Goal: Task Accomplishment & Management: Manage account settings

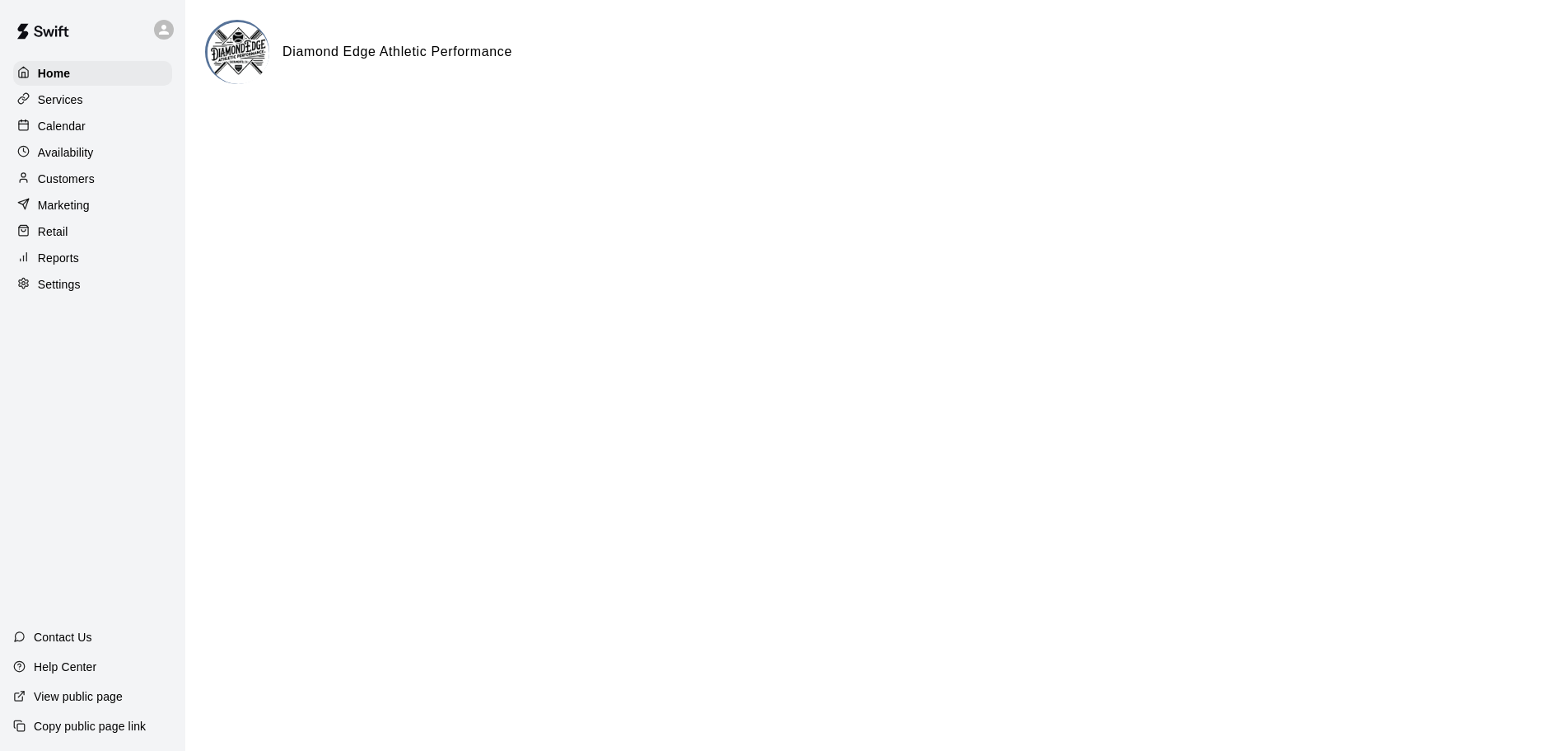
click at [62, 123] on p "Calendar" at bounding box center [61, 125] width 48 height 16
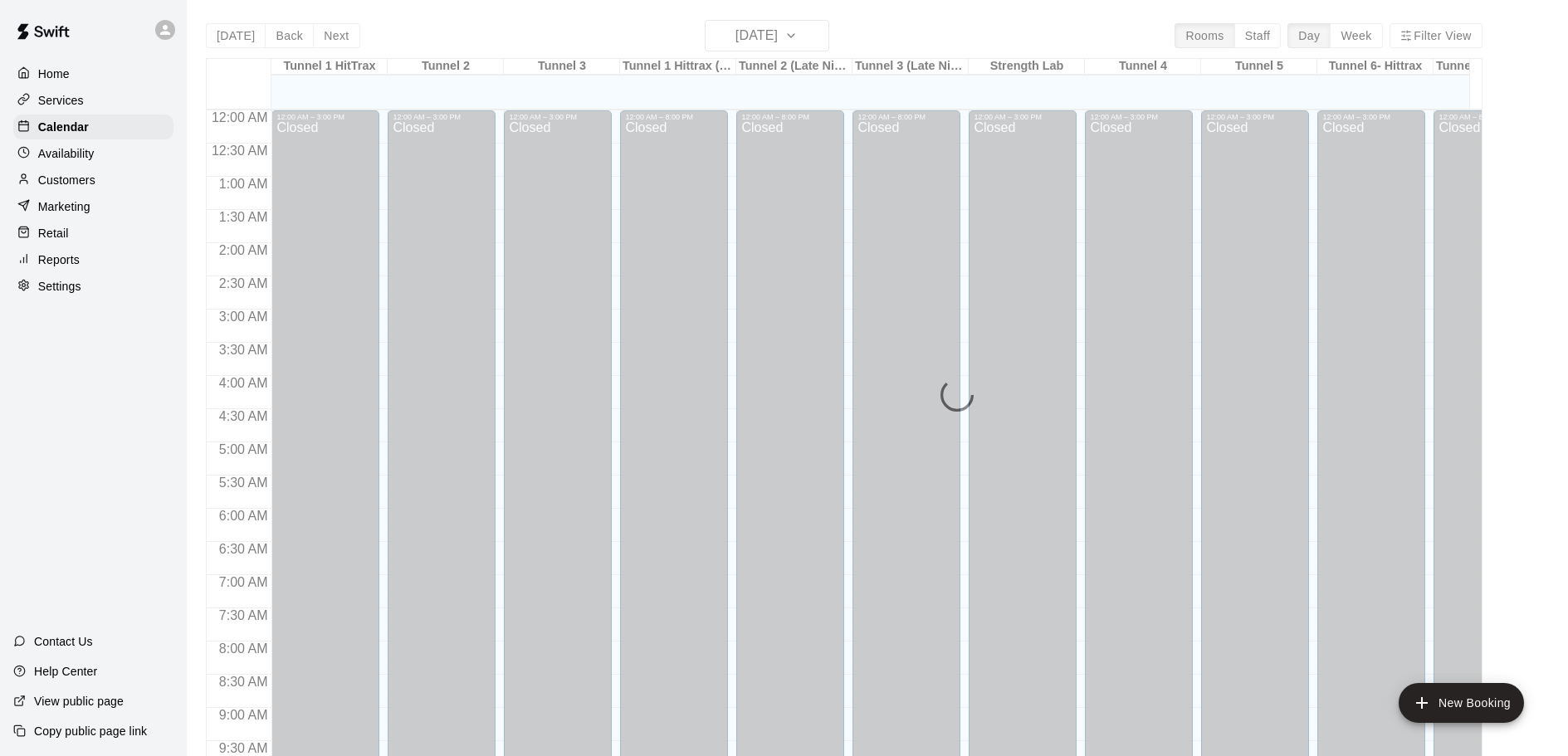
scroll to position [878, 0]
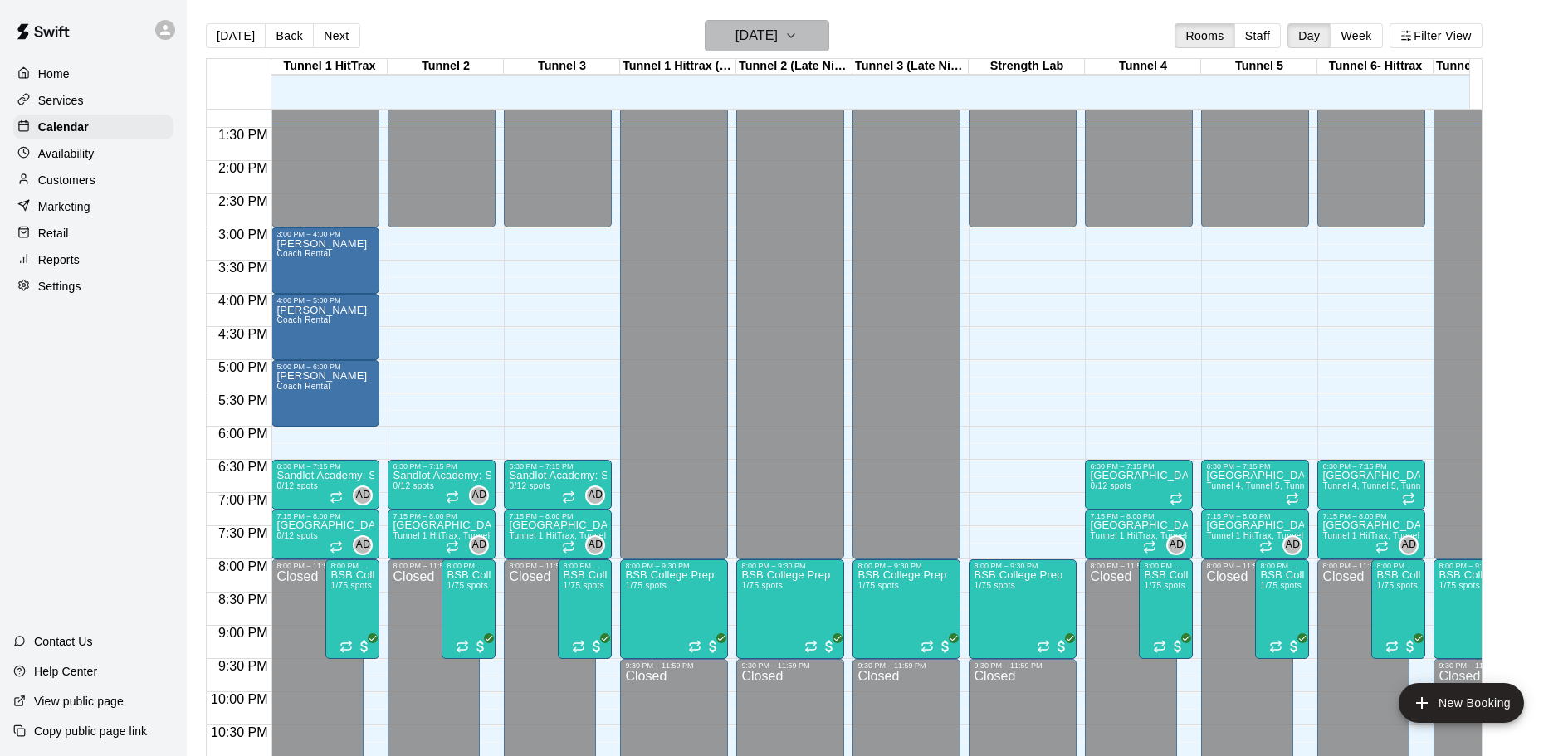
click at [775, 33] on h6 "[DATE]" at bounding box center [756, 35] width 43 height 23
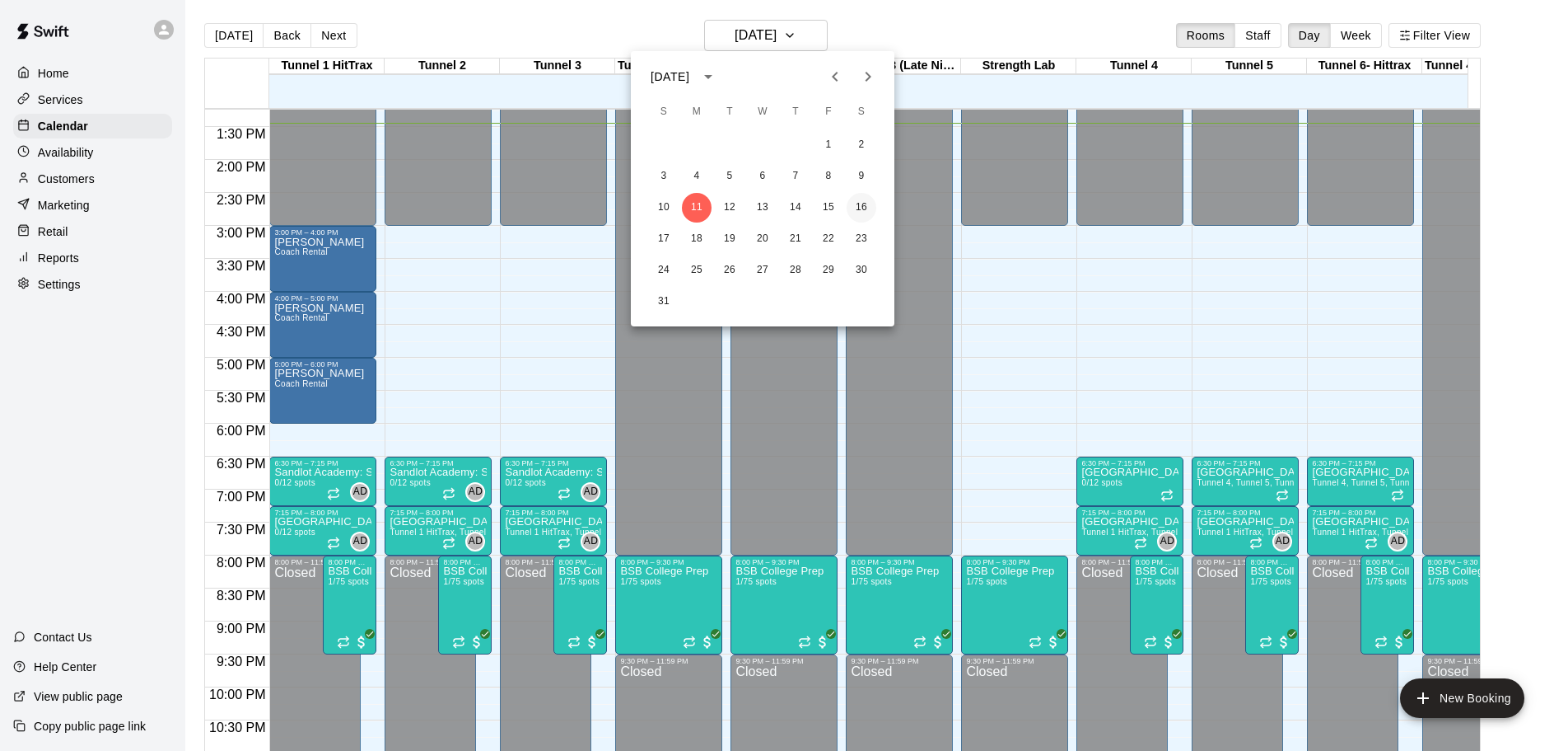
click at [857, 209] on button "16" at bounding box center [861, 207] width 29 height 29
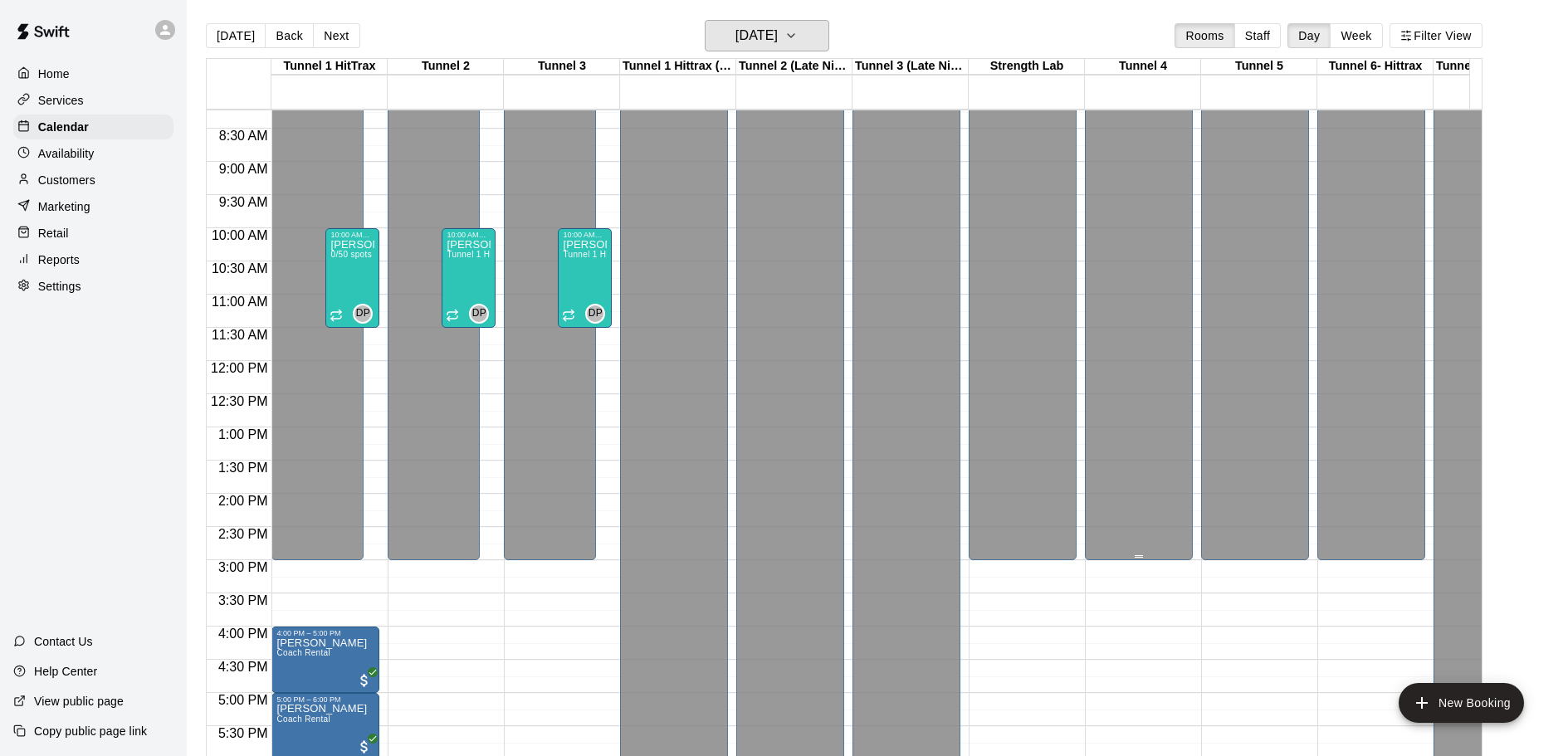
scroll to position [546, 0]
click at [765, 39] on h6 "[DATE]" at bounding box center [756, 35] width 43 height 23
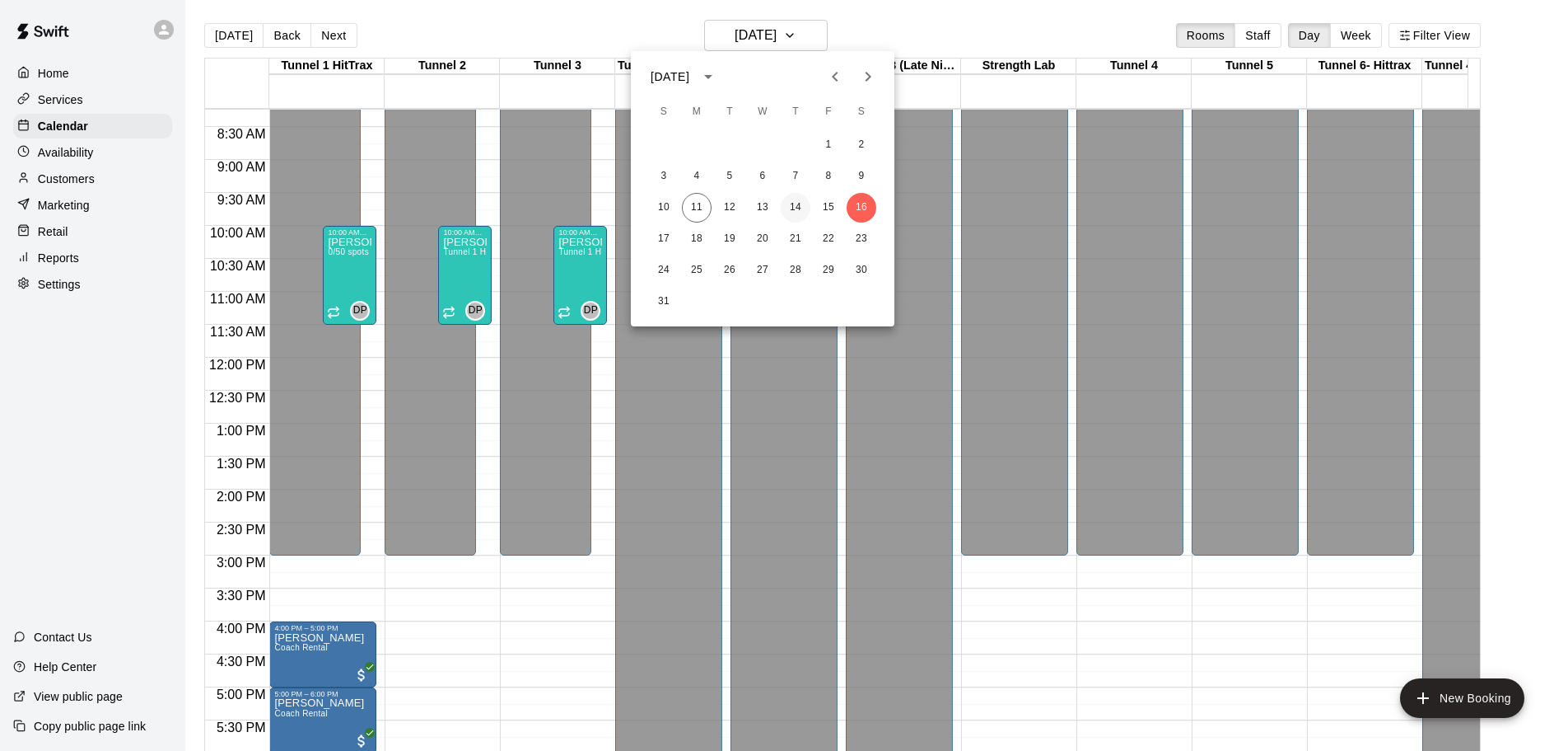
click at [800, 207] on button "14" at bounding box center [795, 207] width 29 height 29
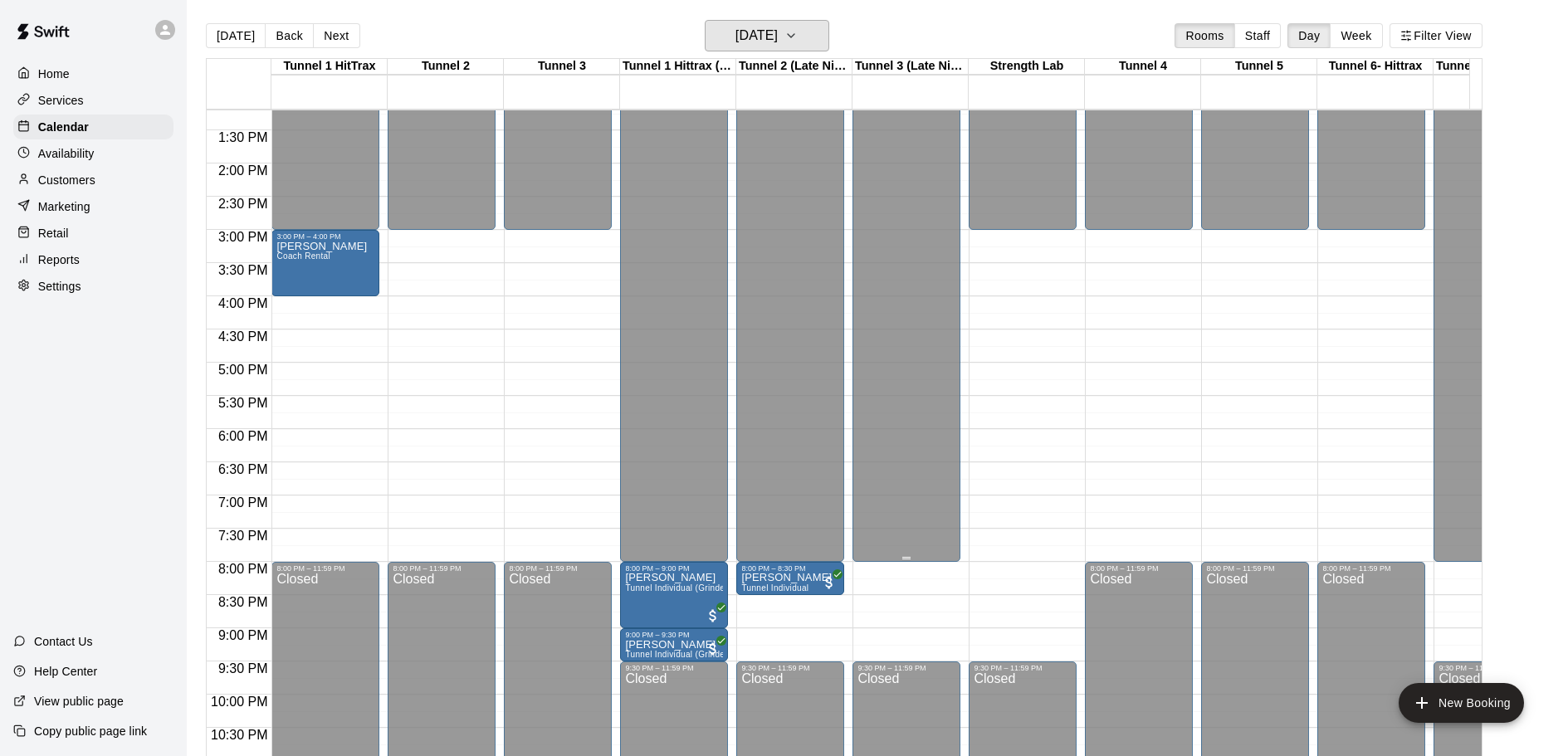
scroll to position [878, 0]
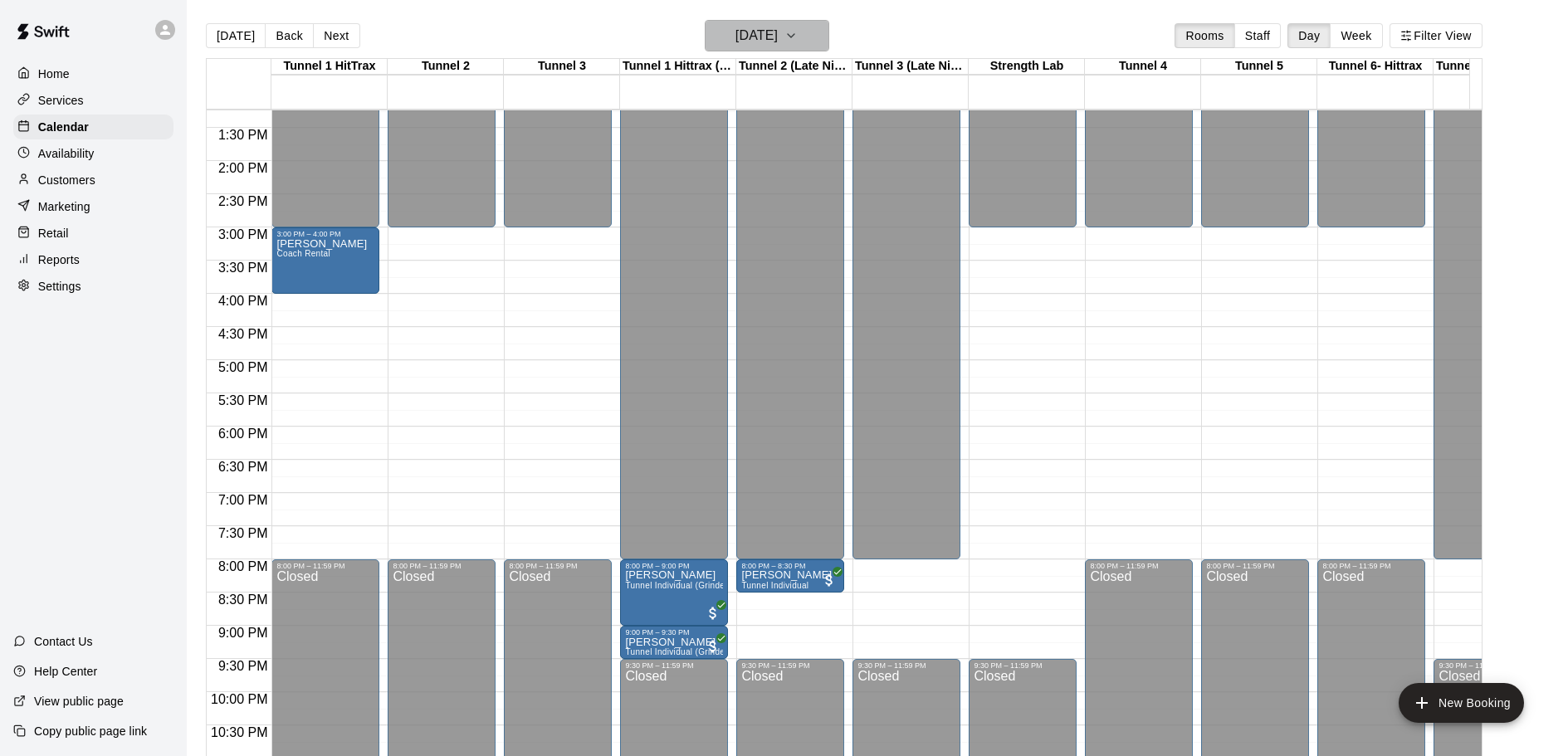
click at [777, 38] on h6 "[DATE]" at bounding box center [756, 35] width 43 height 23
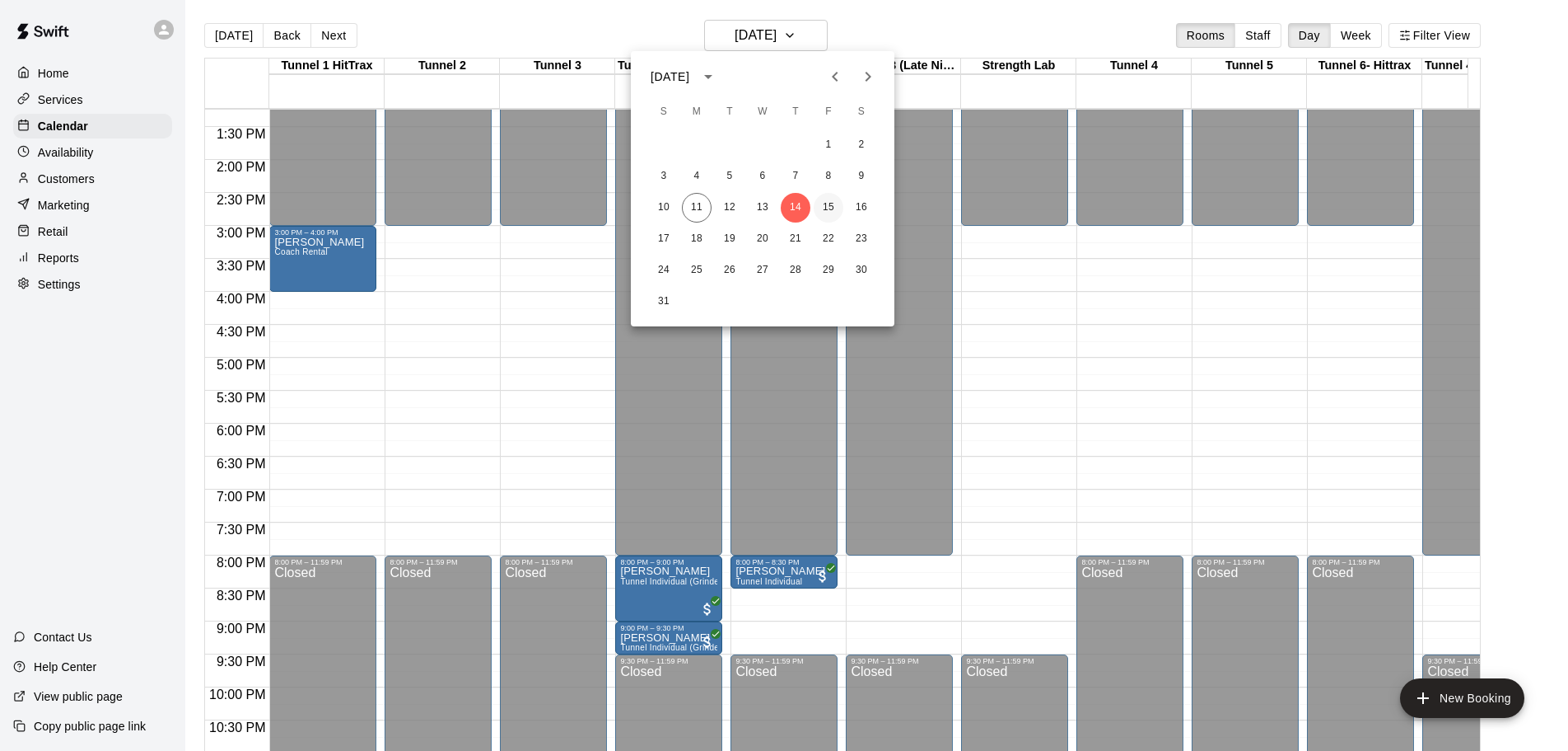
click at [828, 208] on button "15" at bounding box center [828, 207] width 29 height 29
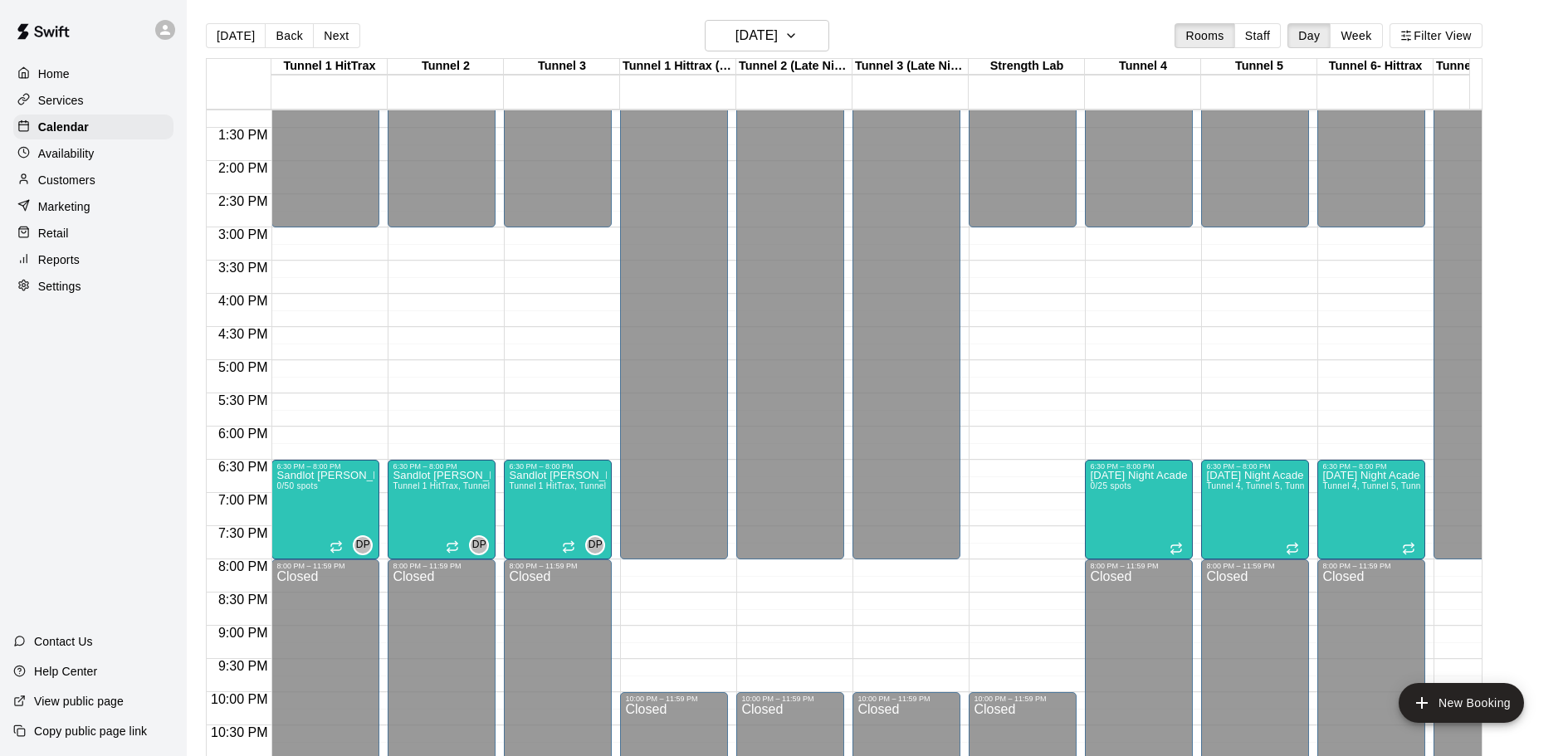
click at [60, 102] on p "Services" at bounding box center [61, 100] width 46 height 16
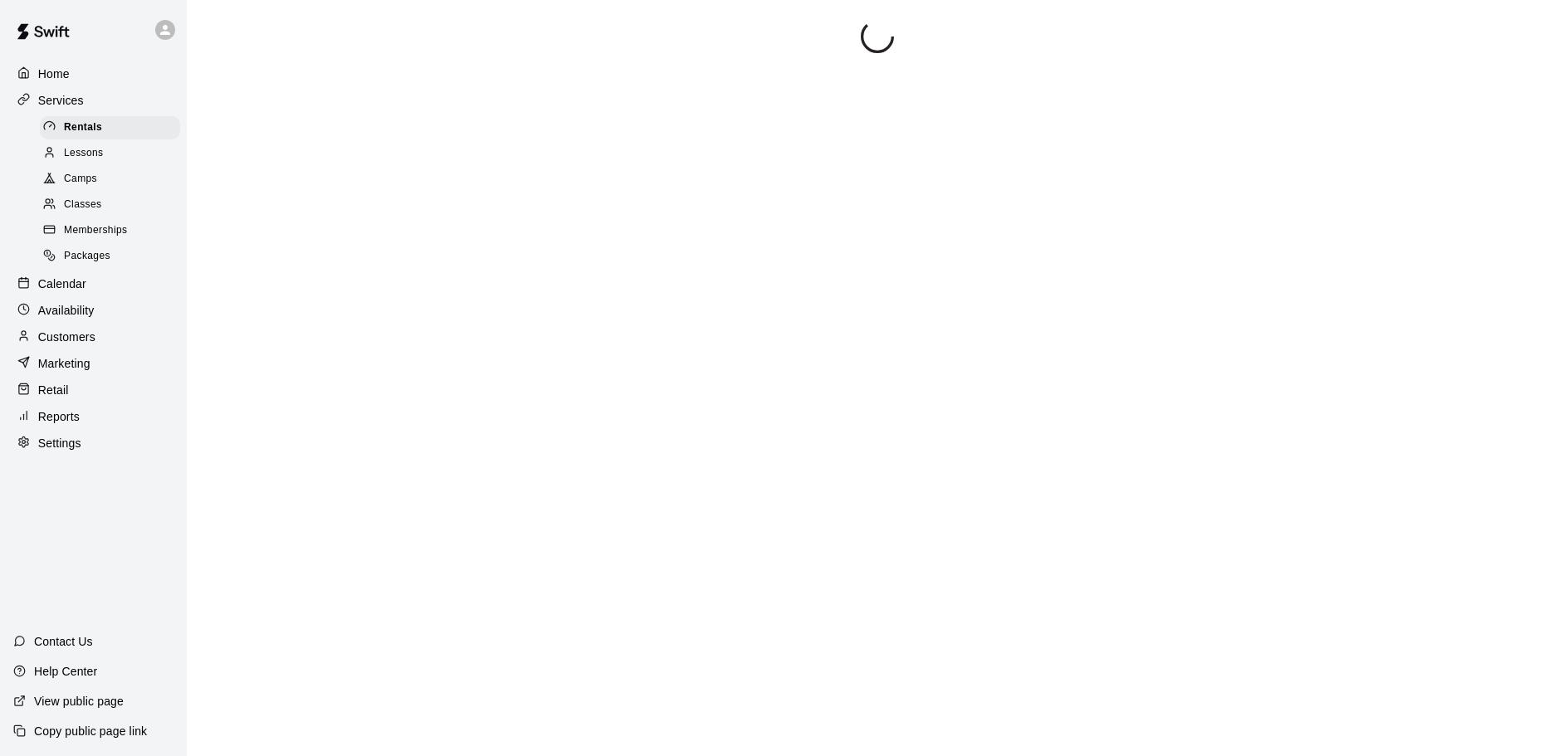
click at [116, 238] on span "Memberships" at bounding box center [95, 230] width 63 height 16
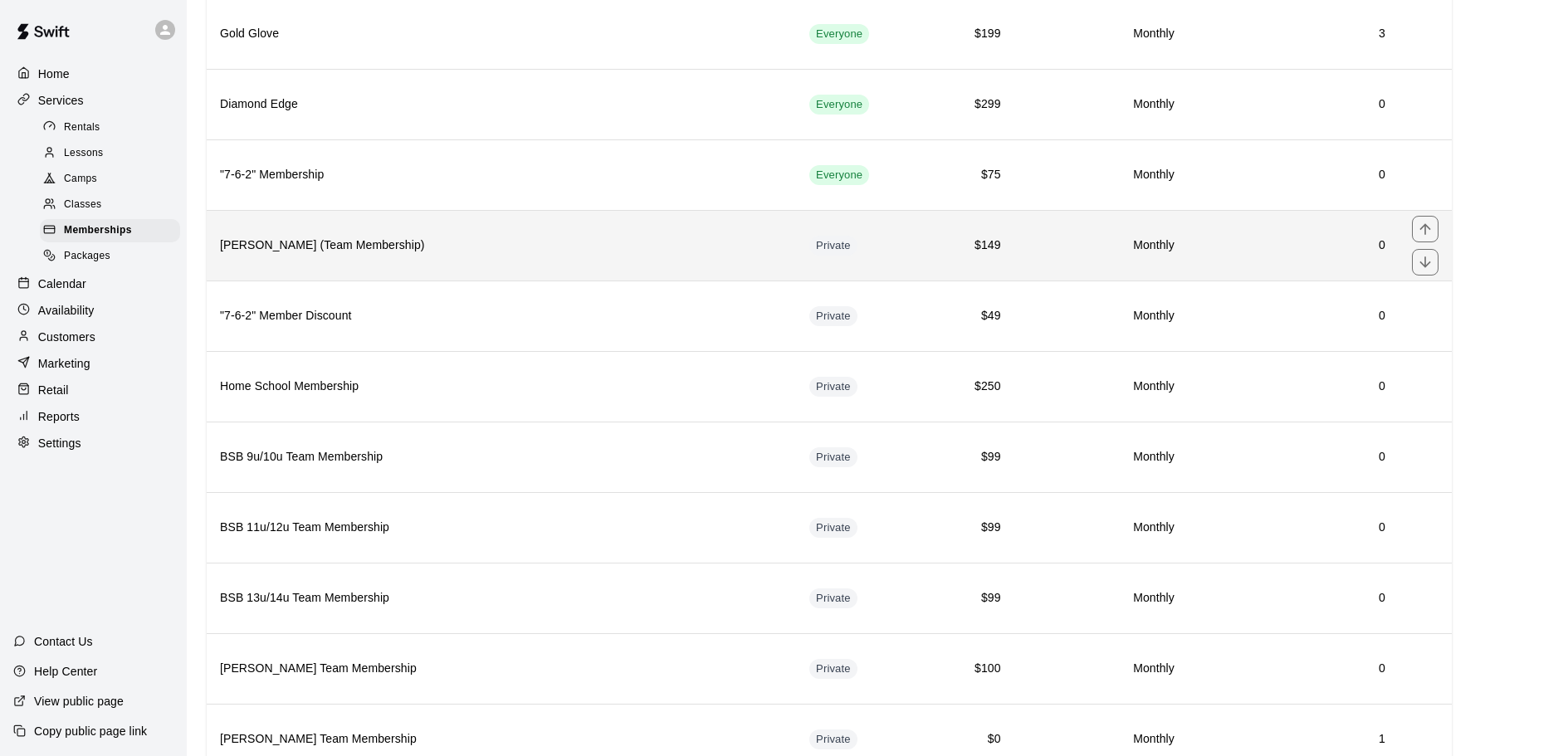
scroll to position [332, 0]
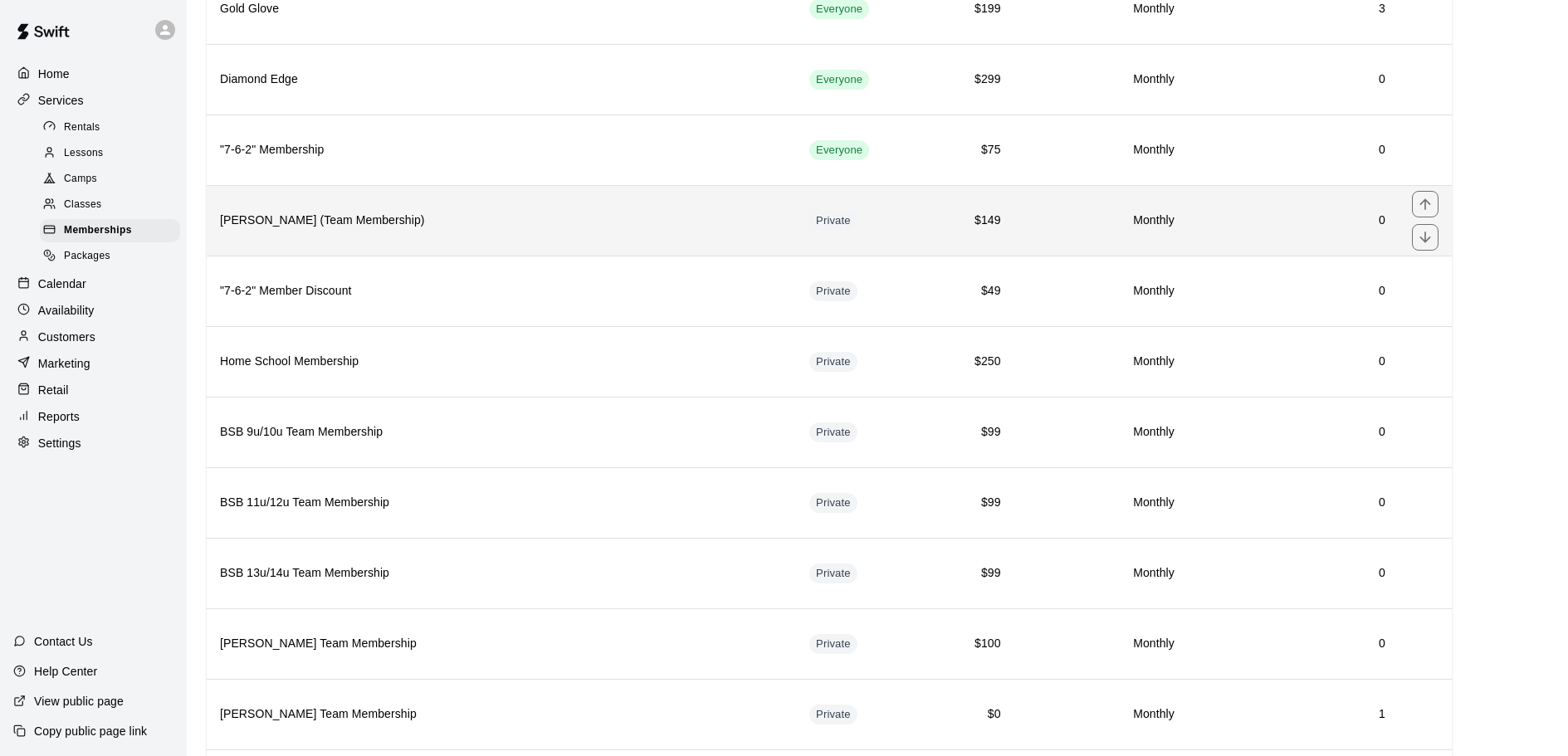
click at [423, 233] on th "[PERSON_NAME] (Team Membership)" at bounding box center [501, 220] width 589 height 70
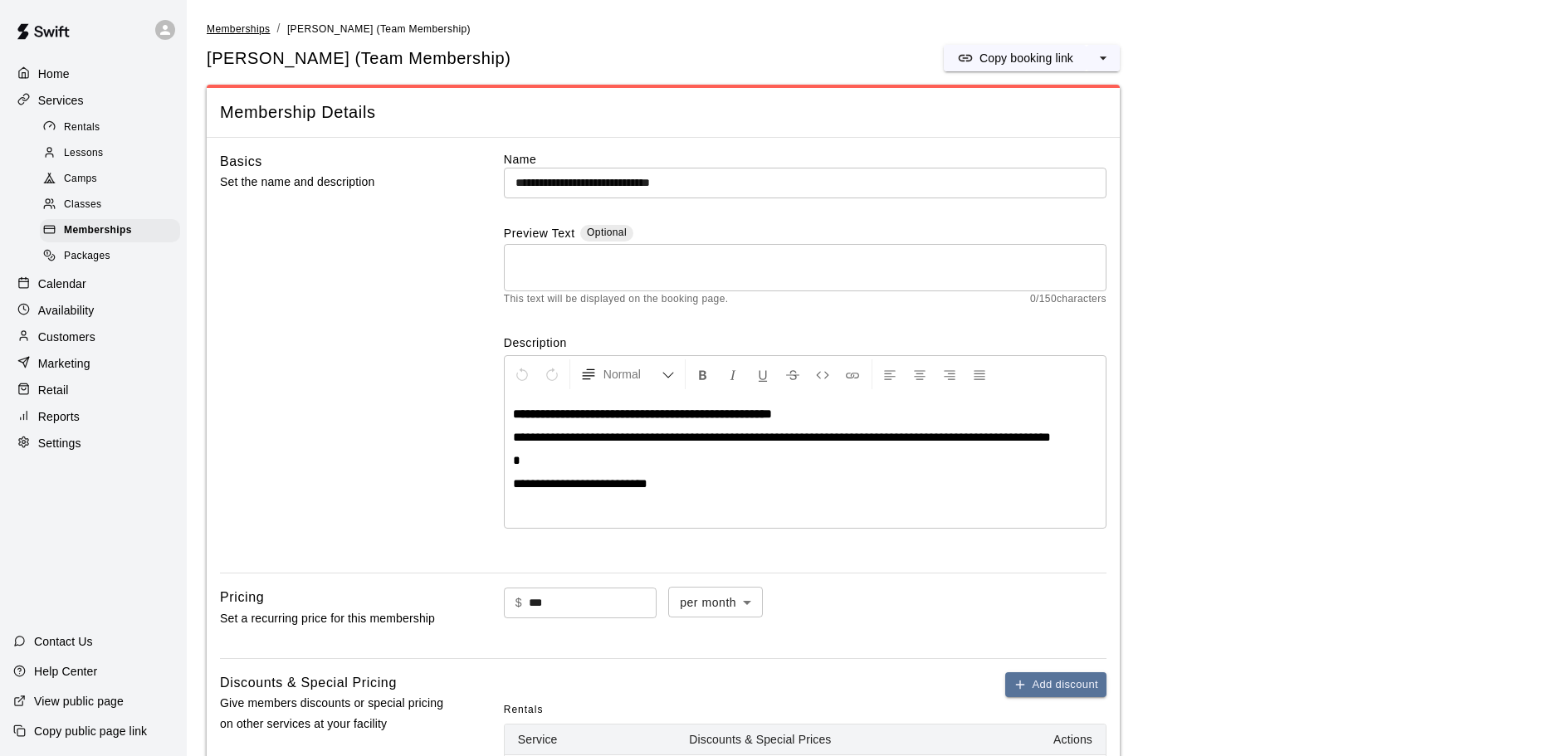
click at [264, 28] on span "Memberships" at bounding box center [238, 28] width 63 height 11
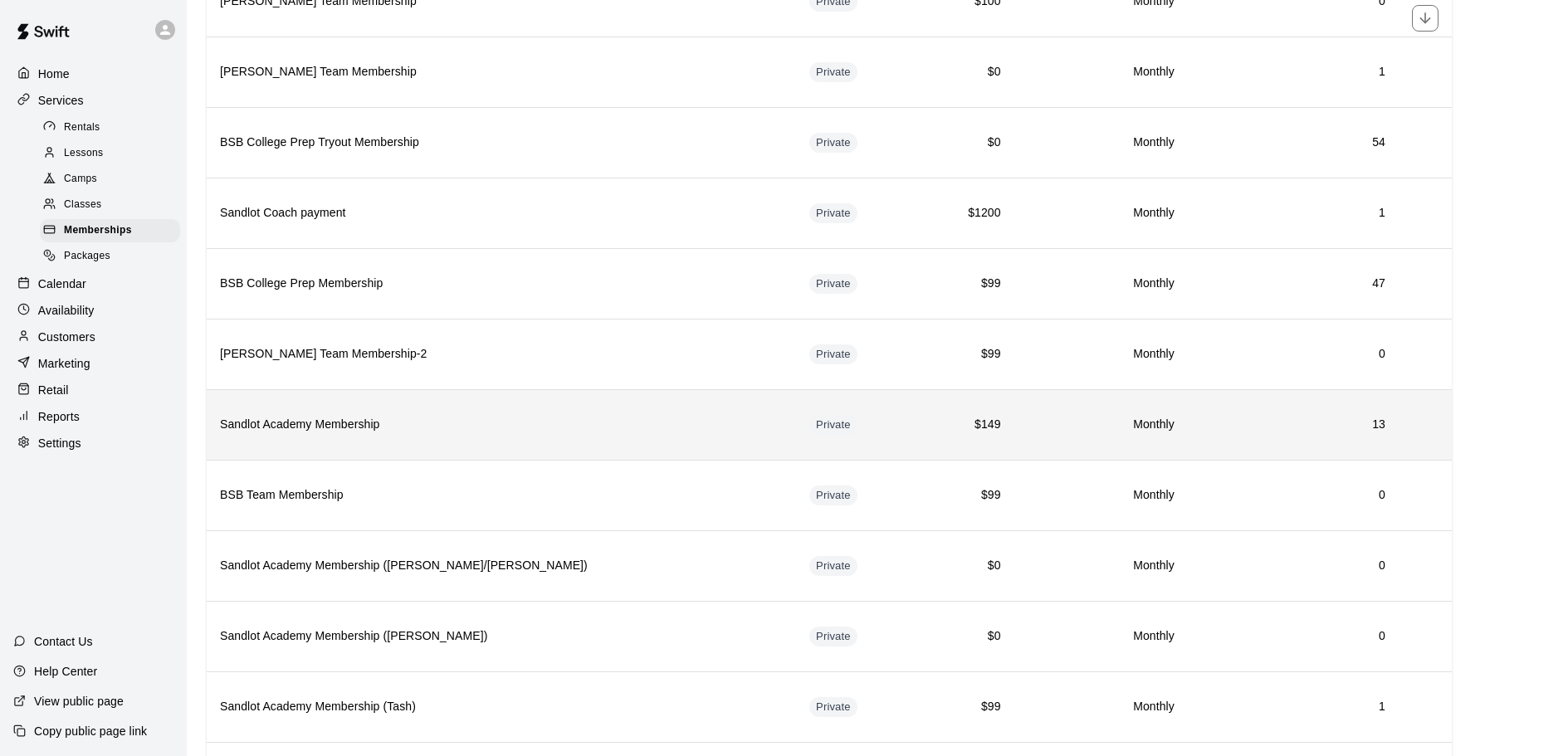
scroll to position [1079, 0]
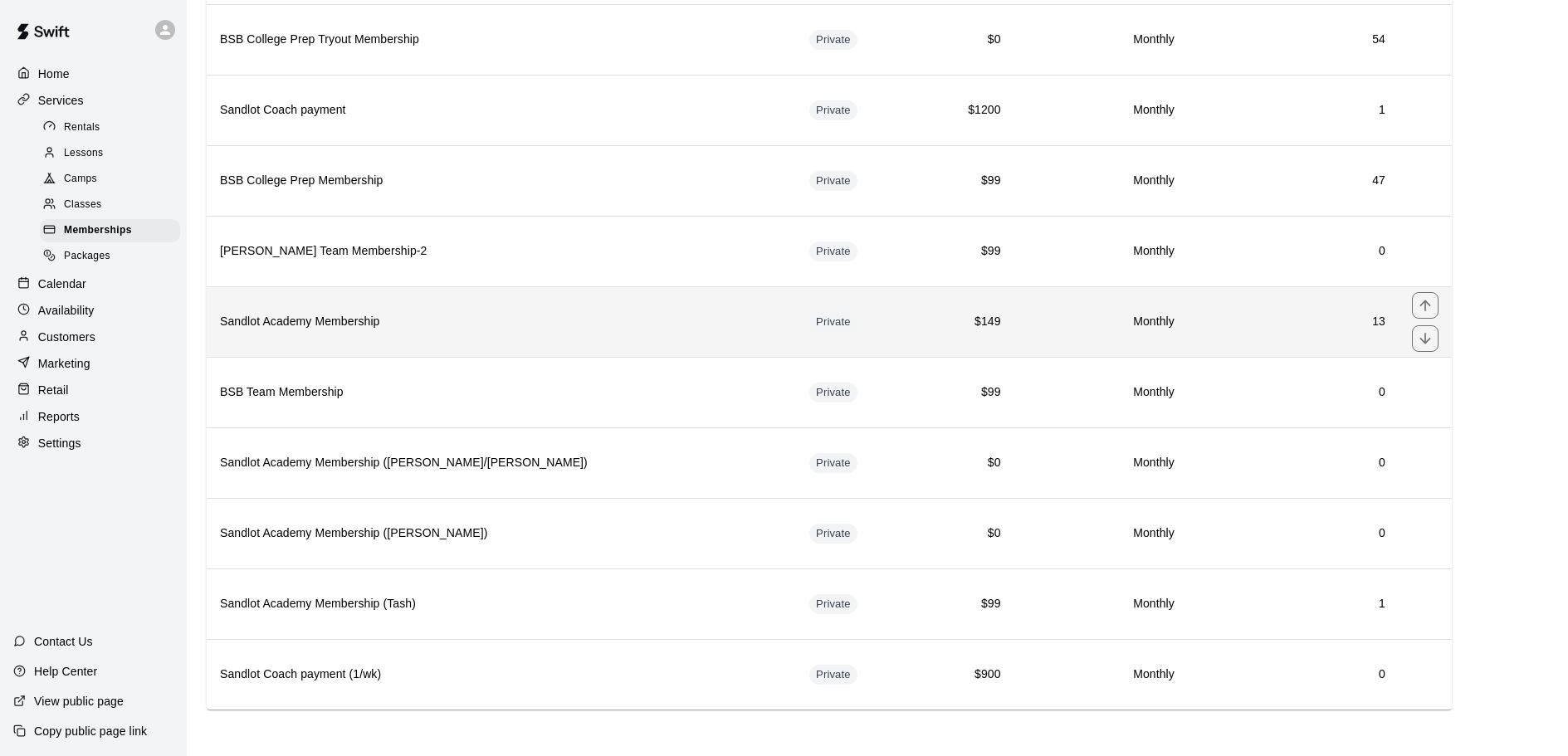
click at [443, 327] on h6 "Sandlot Academy Membership" at bounding box center [501, 322] width 563 height 18
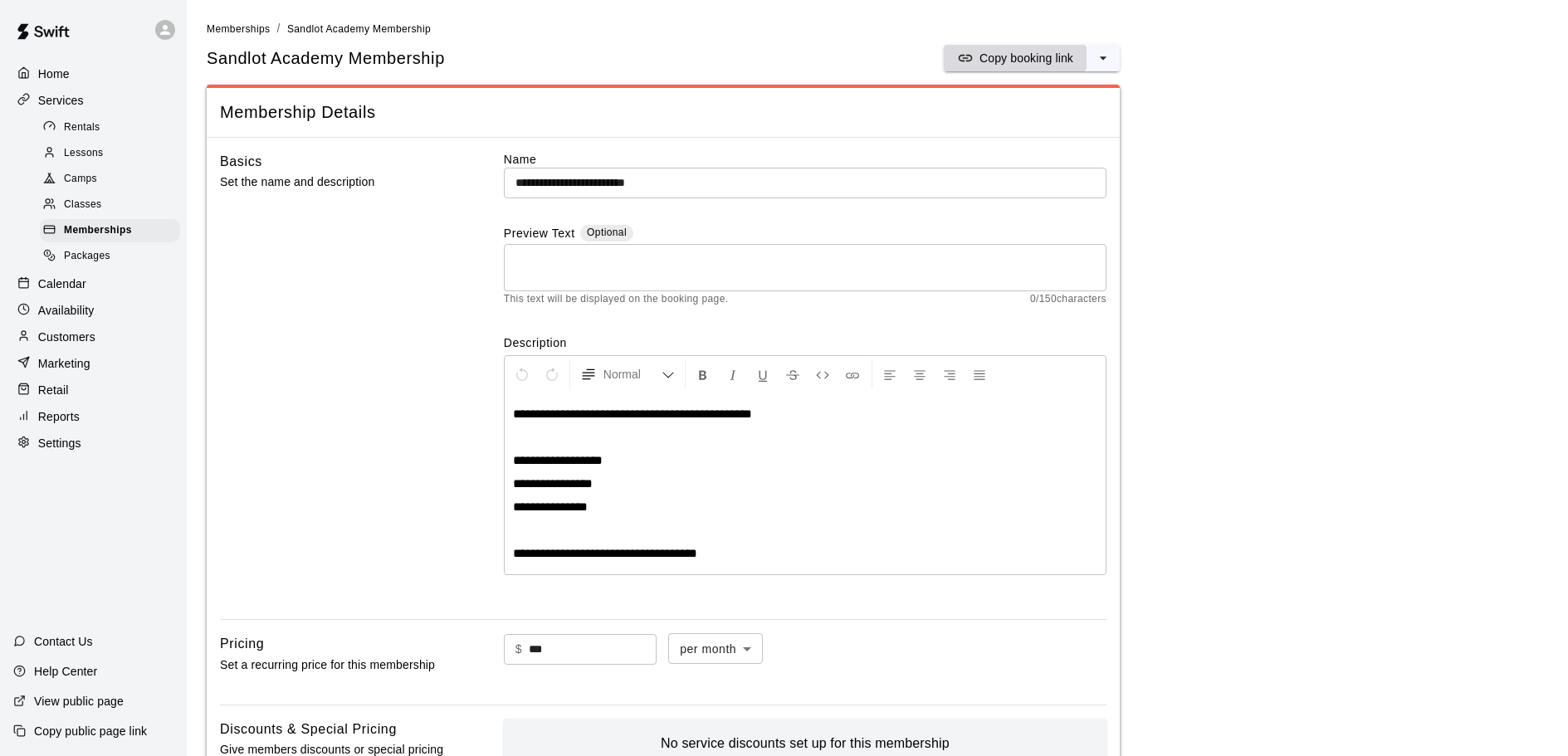
click at [1049, 56] on p "Copy booking link" at bounding box center [1026, 57] width 94 height 16
click at [93, 230] on span "Memberships" at bounding box center [98, 230] width 68 height 16
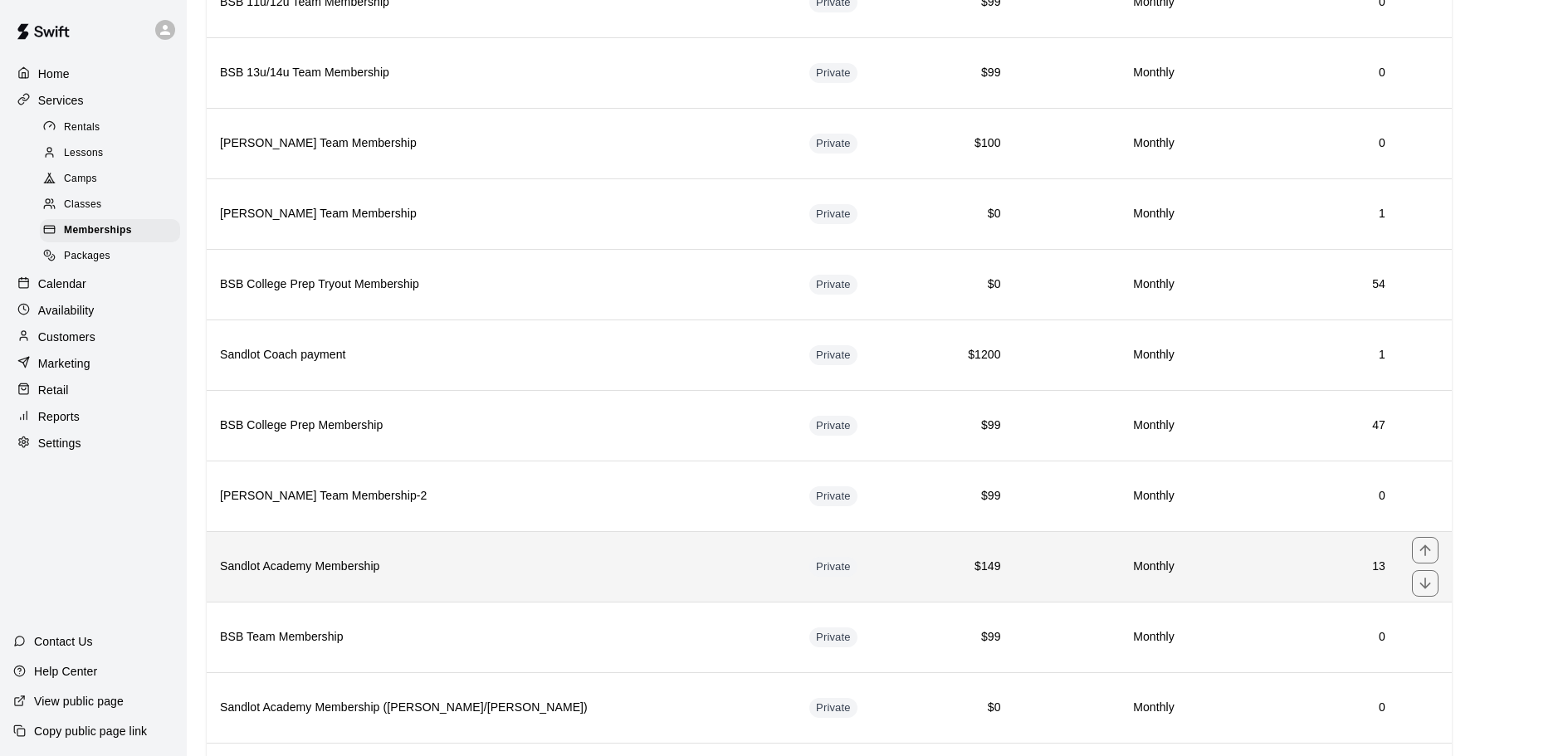
scroll to position [913, 0]
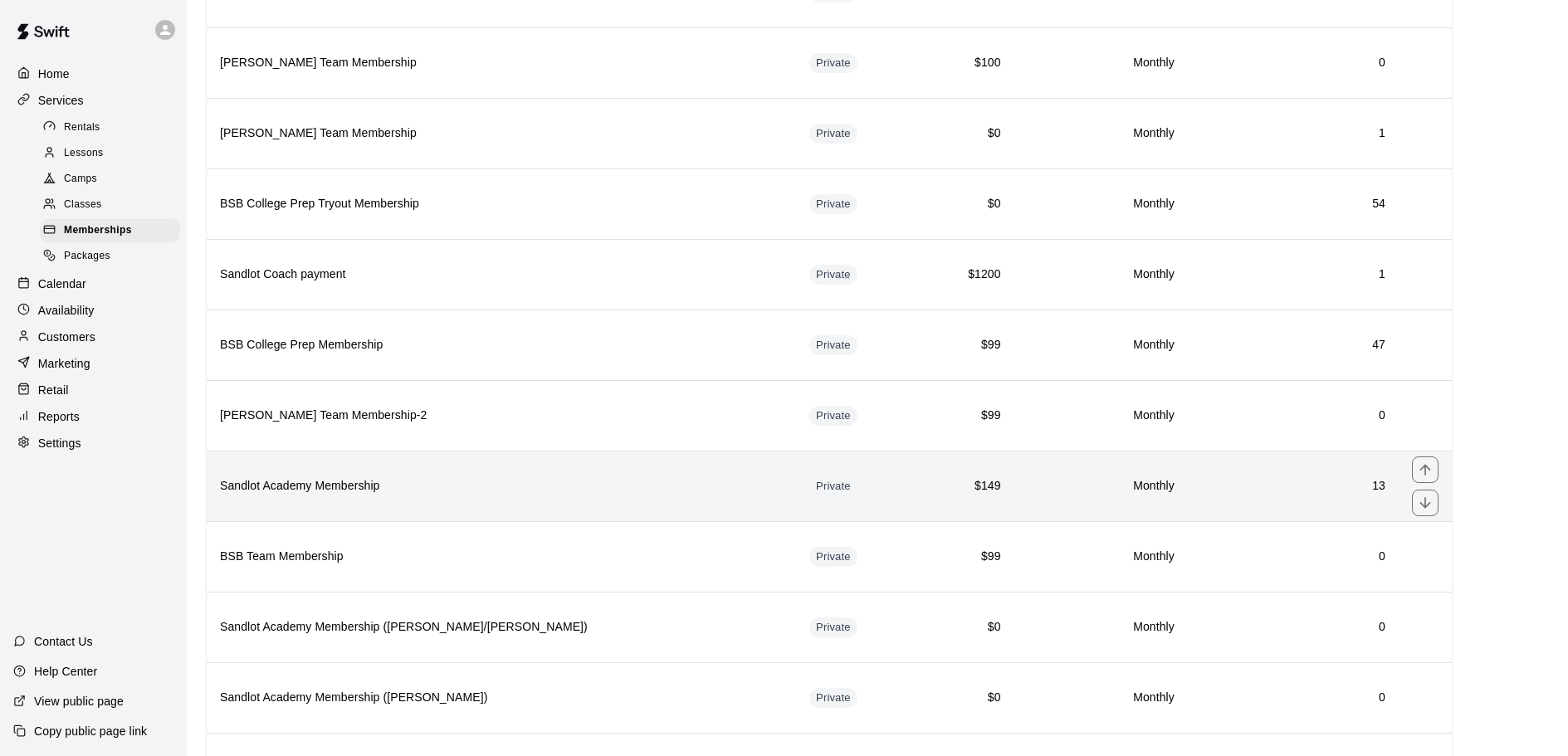
click at [350, 498] on th "Sandlot Academy Membership" at bounding box center [501, 486] width 589 height 70
